Goal: Task Accomplishment & Management: Complete application form

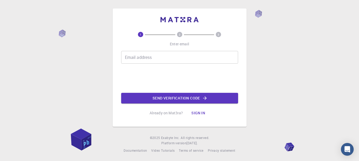
click at [216, 55] on input "Email address" at bounding box center [179, 57] width 117 height 13
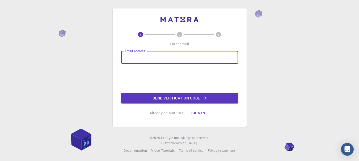
paste input "FreeCAD (open source) + GPT plug-in"
type input "F"
click at [216, 55] on input "Email address" at bounding box center [179, 57] width 117 height 13
click at [144, 58] on input "[EMAIL_ADDRESS][DOMAIN_NAME]" at bounding box center [179, 57] width 117 height 13
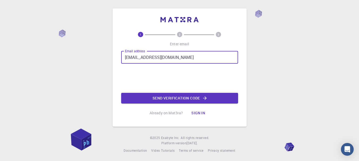
click at [144, 58] on input "[EMAIL_ADDRESS][DOMAIN_NAME]" at bounding box center [179, 57] width 117 height 13
type input "e"
click at [202, 58] on input "Email address" at bounding box center [179, 57] width 117 height 13
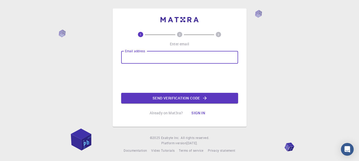
paste input "[EMAIL_ADDRESS][DOMAIN_NAME]"
type input "[EMAIL_ADDRESS][DOMAIN_NAME]"
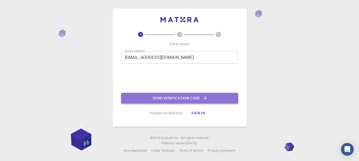
click at [147, 93] on button "Send verification code" at bounding box center [179, 98] width 117 height 11
click at [178, 96] on button "Send verification code" at bounding box center [179, 98] width 117 height 11
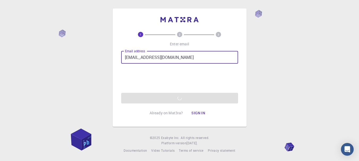
click at [199, 55] on input "[EMAIL_ADDRESS][DOMAIN_NAME]" at bounding box center [179, 57] width 117 height 13
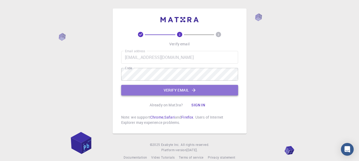
click at [172, 89] on button "Verify email" at bounding box center [179, 90] width 117 height 11
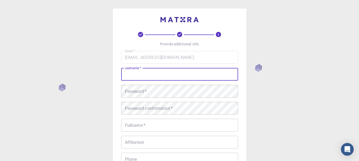
click at [189, 71] on input "username   *" at bounding box center [179, 74] width 117 height 13
type input "s"
click at [207, 76] on input "username   *" at bounding box center [179, 74] width 117 height 13
type input "voltas"
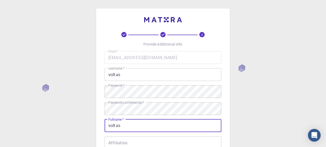
type input "voltas"
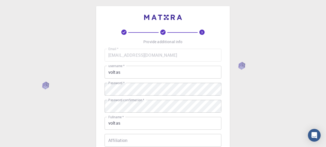
scroll to position [86, 0]
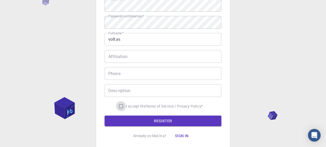
click at [121, 107] on input "I accept the Terms of Service / Privacy Policy *" at bounding box center [121, 106] width 10 height 10
checkbox input "true"
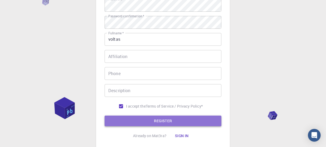
click at [122, 118] on button "REGISTER" at bounding box center [163, 120] width 117 height 11
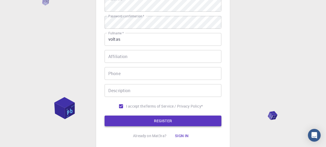
click at [150, 121] on button "REGISTER" at bounding box center [163, 120] width 117 height 11
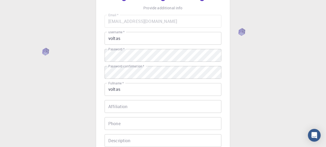
scroll to position [119, 0]
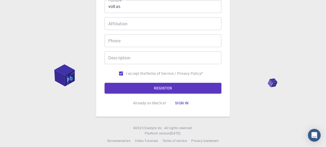
click at [146, 71] on link "Terms of Service / Privacy Policy *" at bounding box center [174, 73] width 57 height 5
